Goal: Task Accomplishment & Management: Complete application form

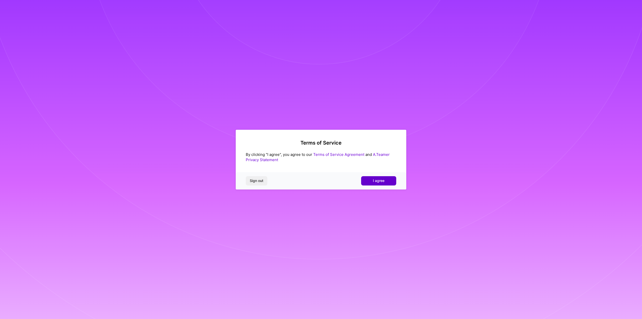
click at [385, 181] on button "I agree" at bounding box center [378, 180] width 35 height 9
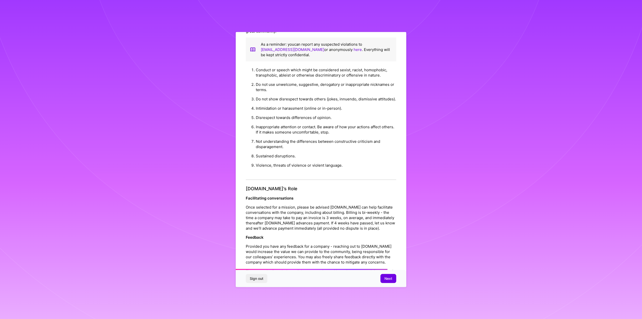
scroll to position [403, 0]
drag, startPoint x: 256, startPoint y: 188, endPoint x: 343, endPoint y: 189, distance: 87.1
click at [343, 171] on li "Violence, threats of violence or violent language." at bounding box center [326, 166] width 140 height 9
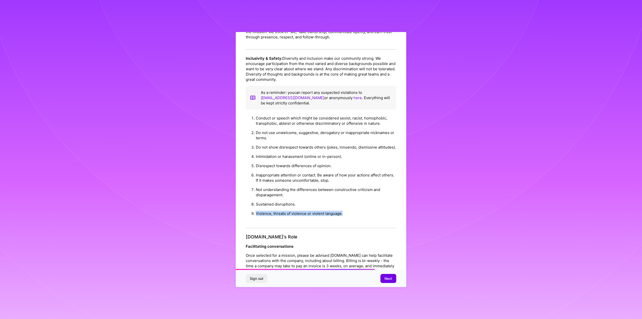
scroll to position [353, 0]
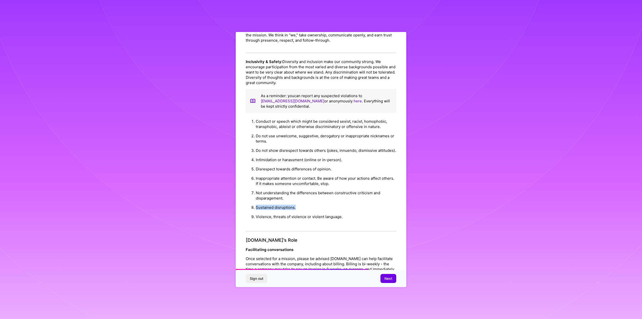
drag, startPoint x: 257, startPoint y: 228, endPoint x: 308, endPoint y: 229, distance: 51.2
click at [308, 212] on li "Sustained disruptions." at bounding box center [326, 207] width 140 height 9
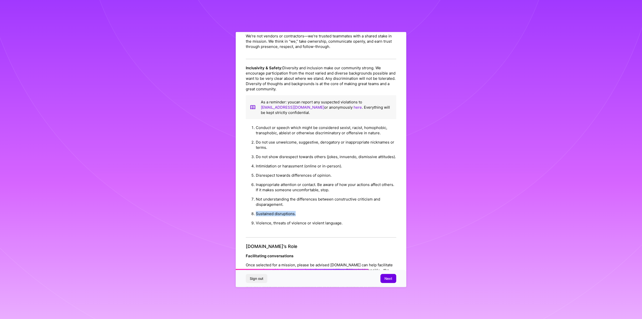
scroll to position [328, 0]
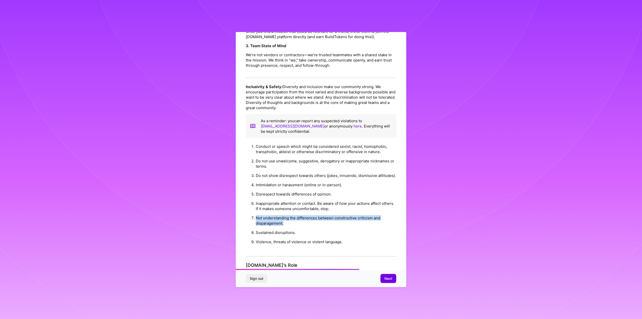
drag, startPoint x: 281, startPoint y: 244, endPoint x: 255, endPoint y: 241, distance: 26.1
click at [256, 228] on li "Not understanding the differences between constructive criticism and disparagem…" at bounding box center [326, 220] width 140 height 15
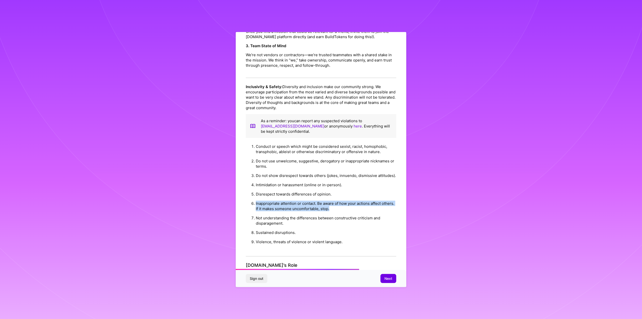
drag, startPoint x: 255, startPoint y: 224, endPoint x: 383, endPoint y: 229, distance: 127.3
click at [383, 213] on li "Inappropriate attention or contact. Be aware of how your actions affect others.…" at bounding box center [326, 206] width 140 height 15
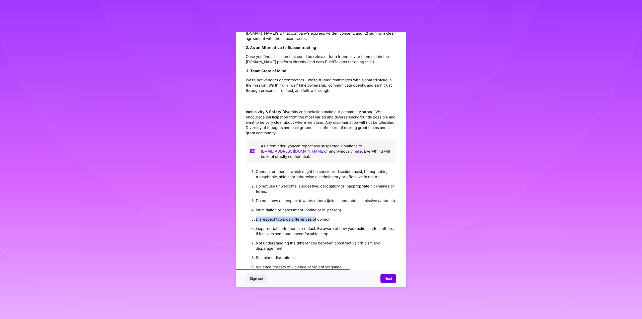
drag, startPoint x: 257, startPoint y: 240, endPoint x: 315, endPoint y: 240, distance: 58.0
click at [315, 224] on li "Disrespect towards differences of opinion." at bounding box center [326, 218] width 140 height 9
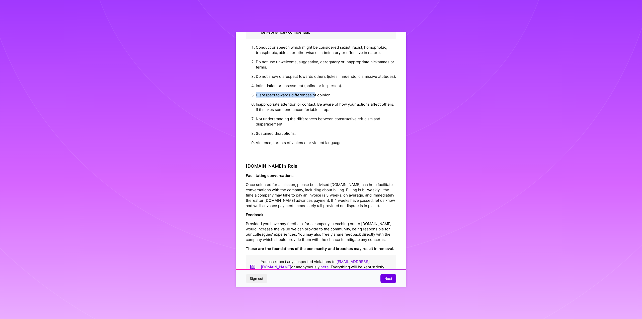
scroll to position [19, 0]
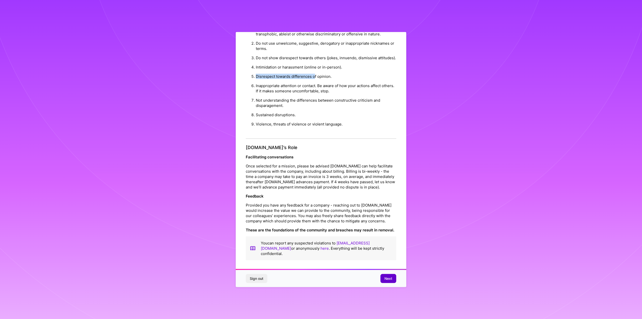
click at [390, 277] on span "Next" at bounding box center [389, 278] width 8 height 5
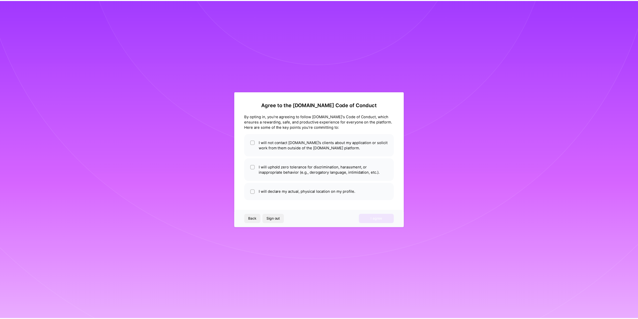
scroll to position [0, 0]
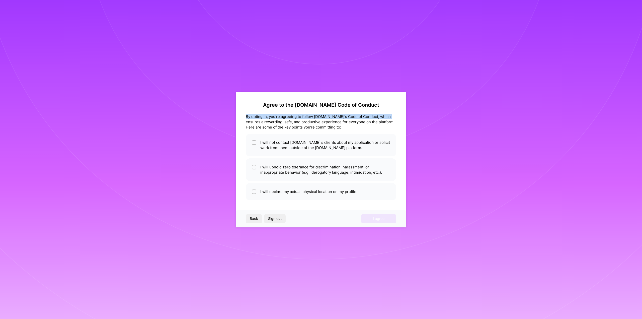
drag, startPoint x: 245, startPoint y: 117, endPoint x: 389, endPoint y: 118, distance: 144.5
click at [389, 118] on div "Agree to the [DOMAIN_NAME] Code of Conduct By opting in, you're agreeing to fol…" at bounding box center [321, 159] width 171 height 135
click at [307, 125] on div "By opting in, you're agreeing to follow [DOMAIN_NAME]'s Code of Conduct, which …" at bounding box center [321, 122] width 151 height 16
click at [319, 144] on li "I will not contact [DOMAIN_NAME]'s clients about my application or solicit work…" at bounding box center [321, 145] width 151 height 23
checkbox input "true"
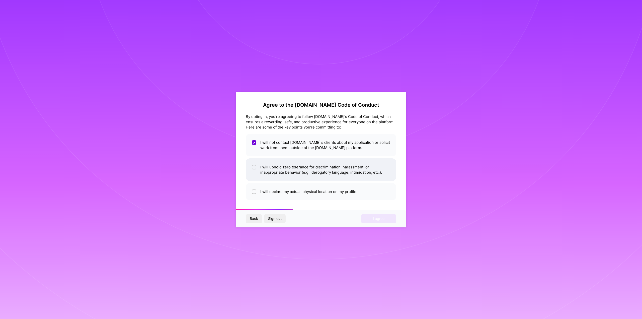
click at [265, 170] on li "I will uphold zero tolerance for discrimination, harassment, or inappropriate b…" at bounding box center [321, 169] width 151 height 23
checkbox input "true"
click at [291, 193] on li "I will declare my actual, physical location on my profile." at bounding box center [321, 191] width 151 height 17
checkbox input "true"
click at [379, 217] on span "I agree" at bounding box center [379, 218] width 12 height 5
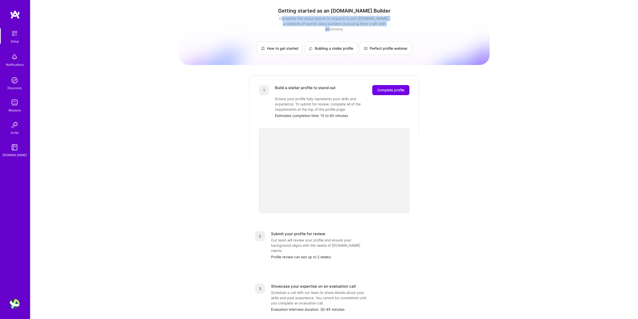
drag, startPoint x: 281, startPoint y: 17, endPoint x: 401, endPoint y: 22, distance: 120.0
click at [401, 22] on div "Getting started as an [DOMAIN_NAME] Builder Complete the steps below to request…" at bounding box center [334, 31] width 311 height 47
click at [397, 25] on div "Getting started as an [DOMAIN_NAME] Builder Complete the steps below to request…" at bounding box center [334, 31] width 311 height 47
click at [11, 66] on div "Notifications" at bounding box center [15, 64] width 18 height 5
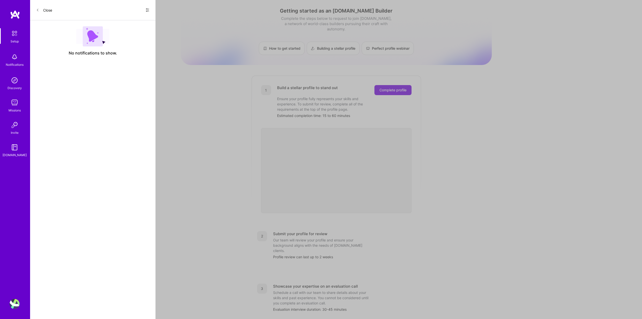
click at [39, 9] on button "Close" at bounding box center [44, 10] width 16 height 8
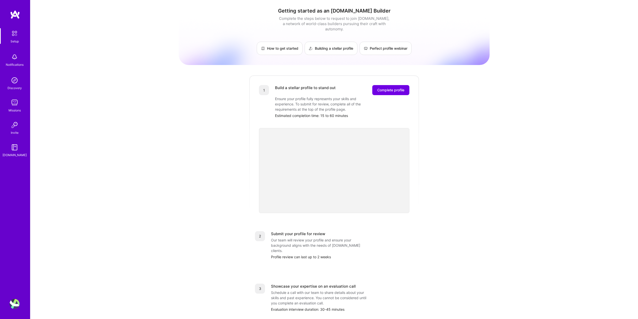
click at [16, 81] on img at bounding box center [15, 80] width 10 height 10
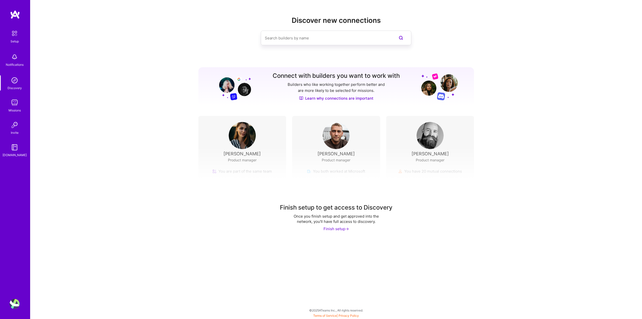
click at [14, 99] on img at bounding box center [15, 103] width 10 height 10
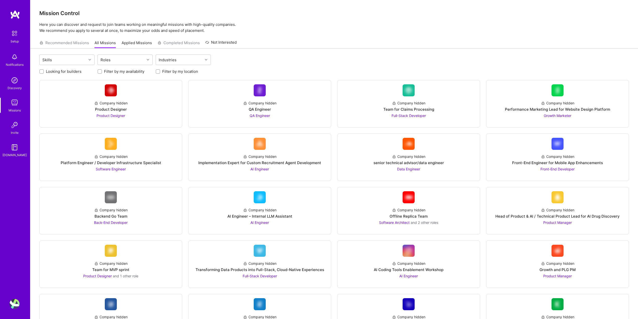
click at [14, 124] on img at bounding box center [15, 125] width 10 height 10
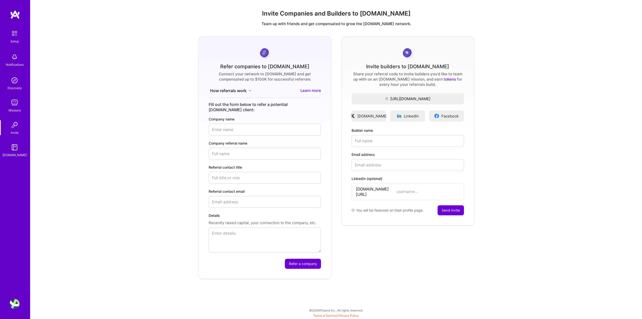
click at [11, 149] on img at bounding box center [15, 147] width 10 height 10
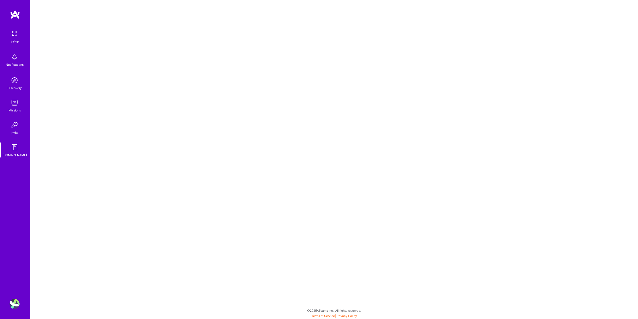
scroll to position [1, 0]
click at [11, 82] on img at bounding box center [15, 80] width 10 height 10
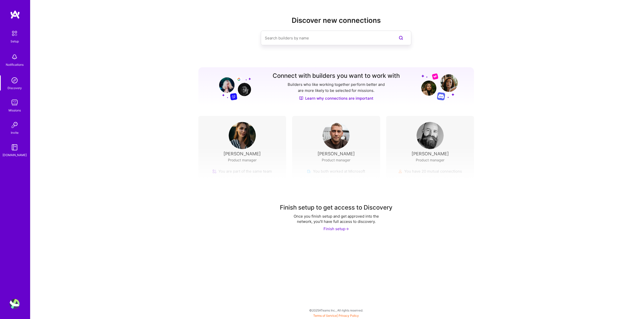
click at [15, 64] on div "Notifications" at bounding box center [15, 64] width 18 height 5
click at [167, 69] on div "Setup Notifications Discovery Missions Invite [DOMAIN_NAME] Profile Close Show …" at bounding box center [321, 158] width 642 height 316
click at [16, 41] on div "Setup" at bounding box center [15, 41] width 8 height 5
